Goal: Information Seeking & Learning: Learn about a topic

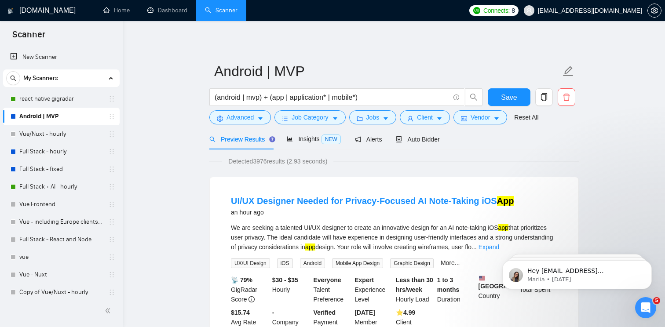
click at [42, 95] on link "react native gigradar" at bounding box center [61, 99] width 84 height 18
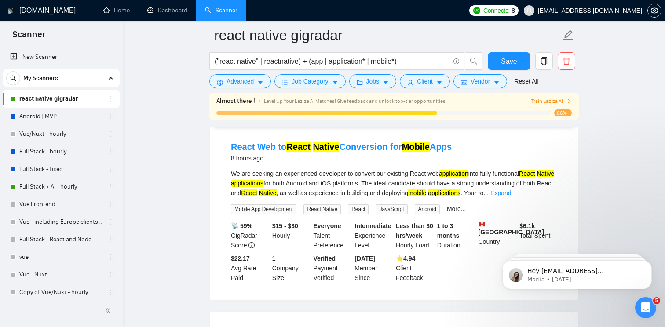
scroll to position [87, 0]
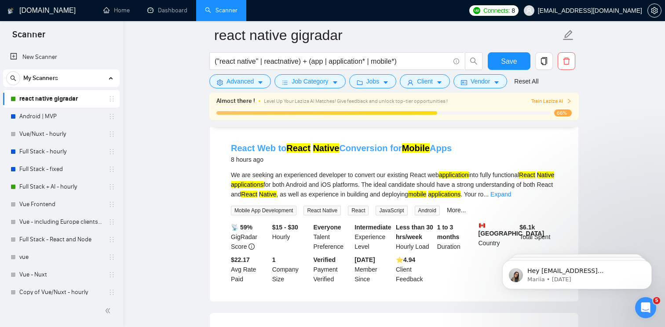
click at [287, 151] on mark "React" at bounding box center [298, 148] width 24 height 10
click at [39, 117] on link "Android | MVP" at bounding box center [61, 117] width 84 height 18
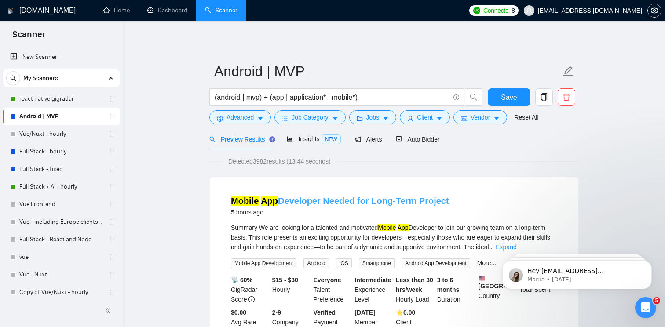
click at [307, 203] on link "Mobile App Developer Needed for Long-Term Project" at bounding box center [340, 201] width 218 height 10
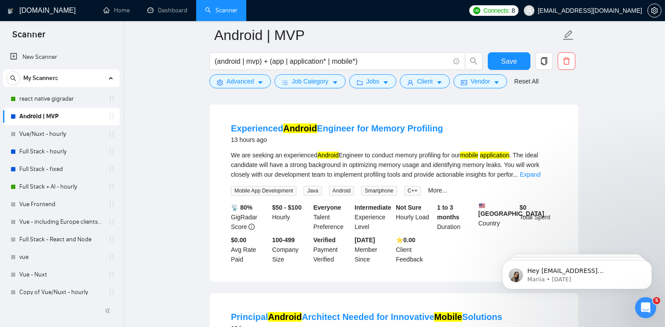
scroll to position [647, 0]
